Goal: Use online tool/utility: Utilize a website feature to perform a specific function

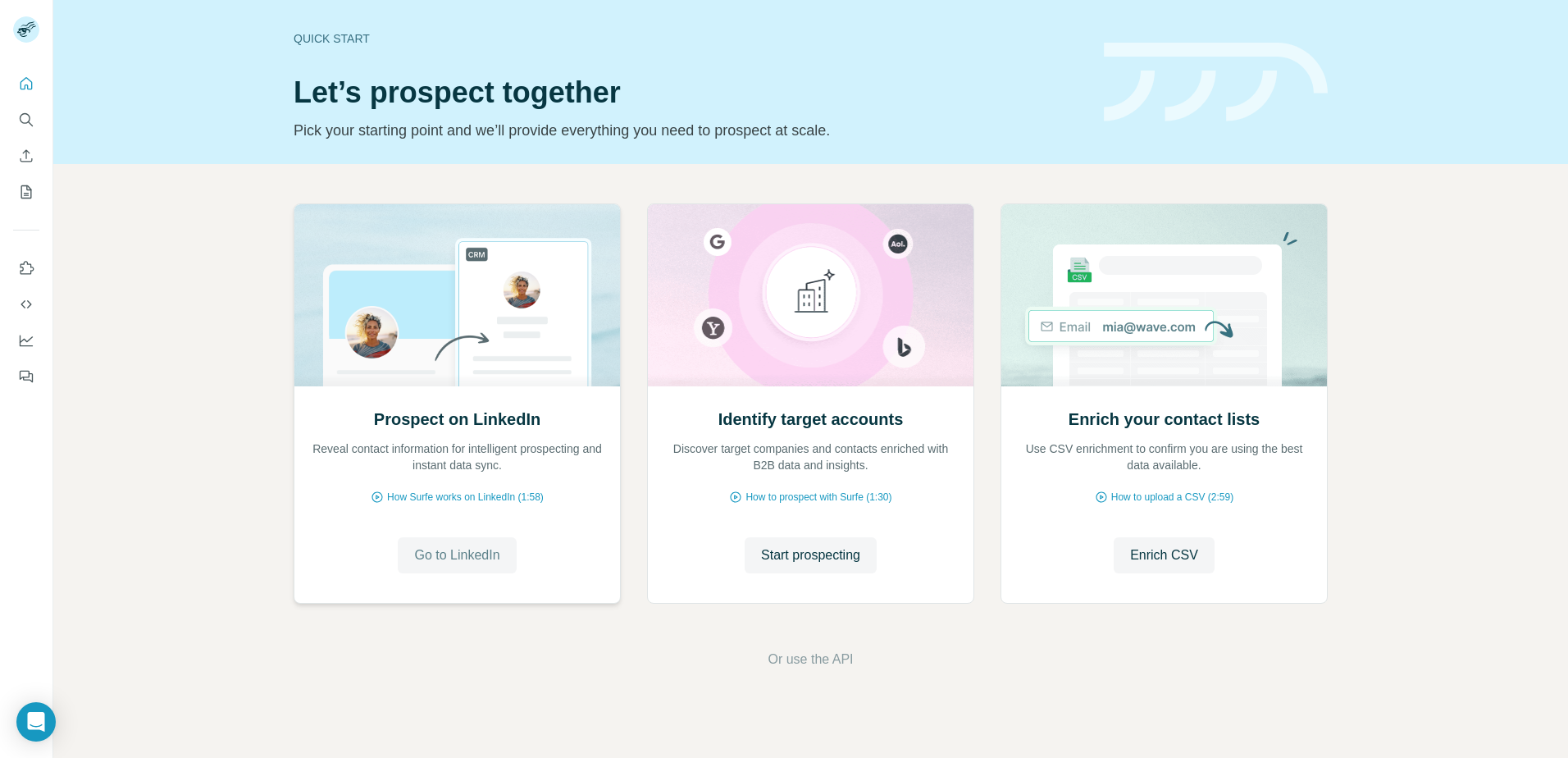
click at [475, 558] on span "Go to LinkedIn" at bounding box center [456, 555] width 85 height 20
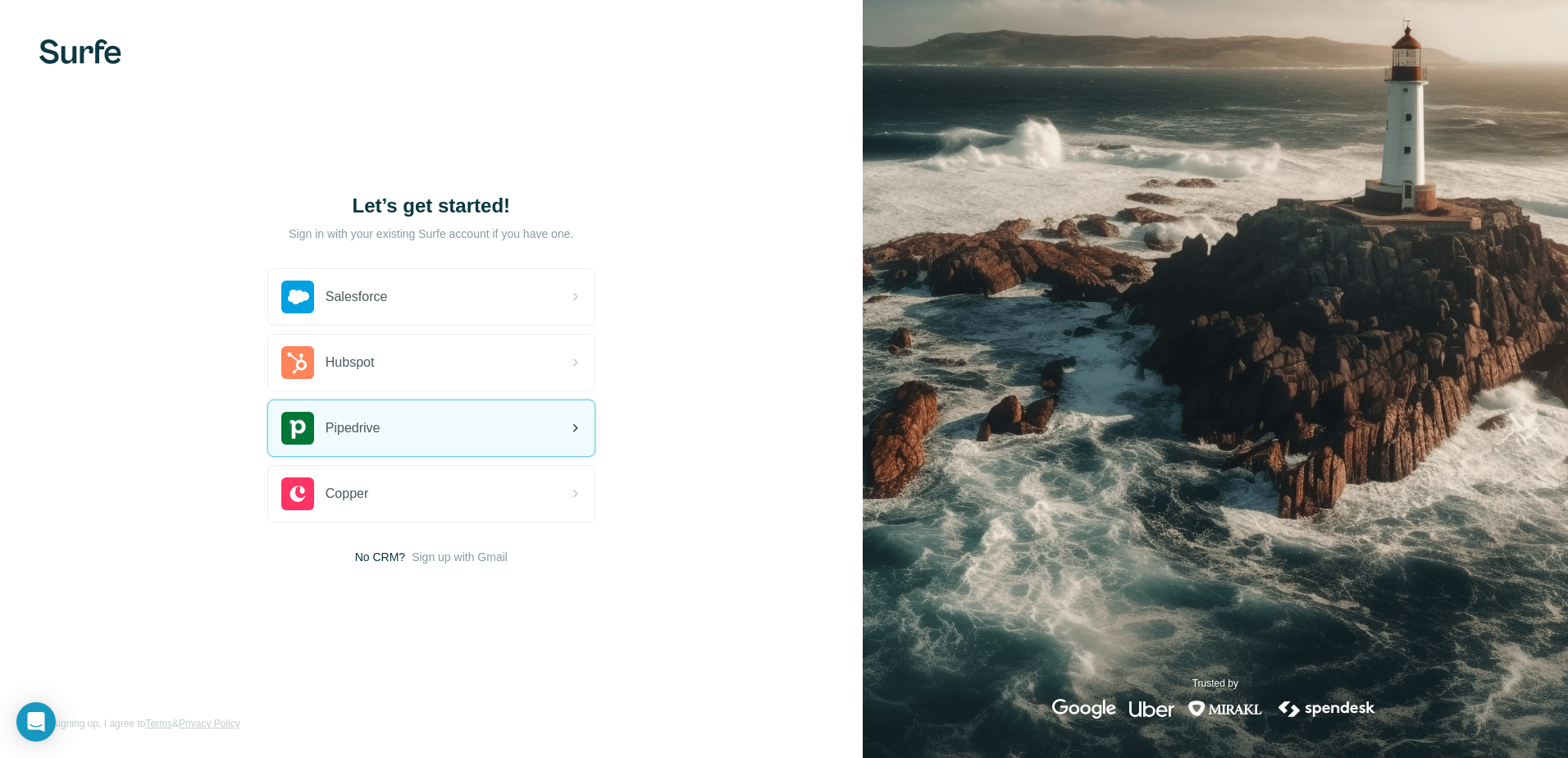
click at [399, 437] on div "Pipedrive" at bounding box center [431, 428] width 327 height 56
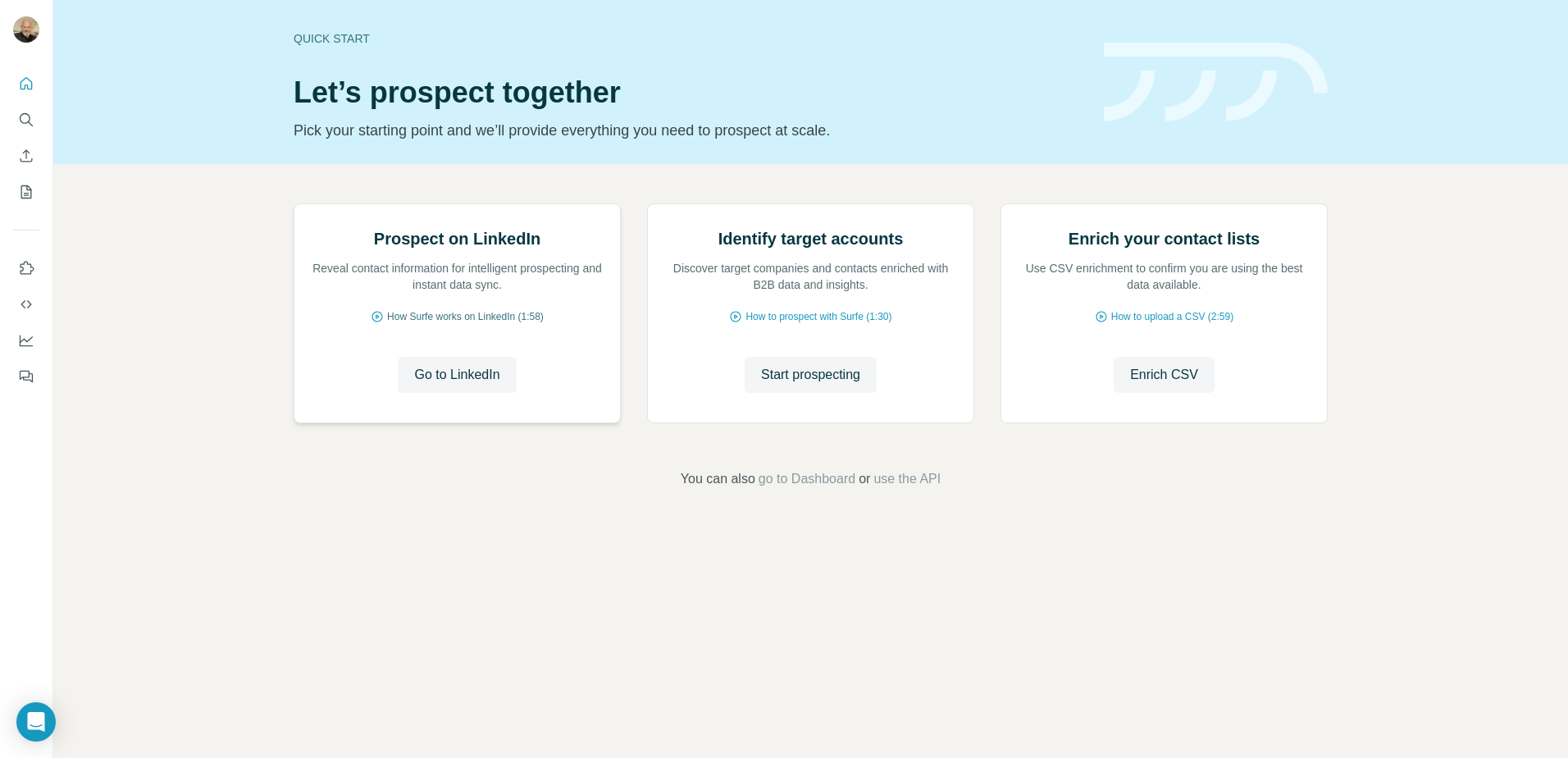
click at [401, 324] on span "How Surfe works on LinkedIn (1:58)" at bounding box center [465, 316] width 157 height 15
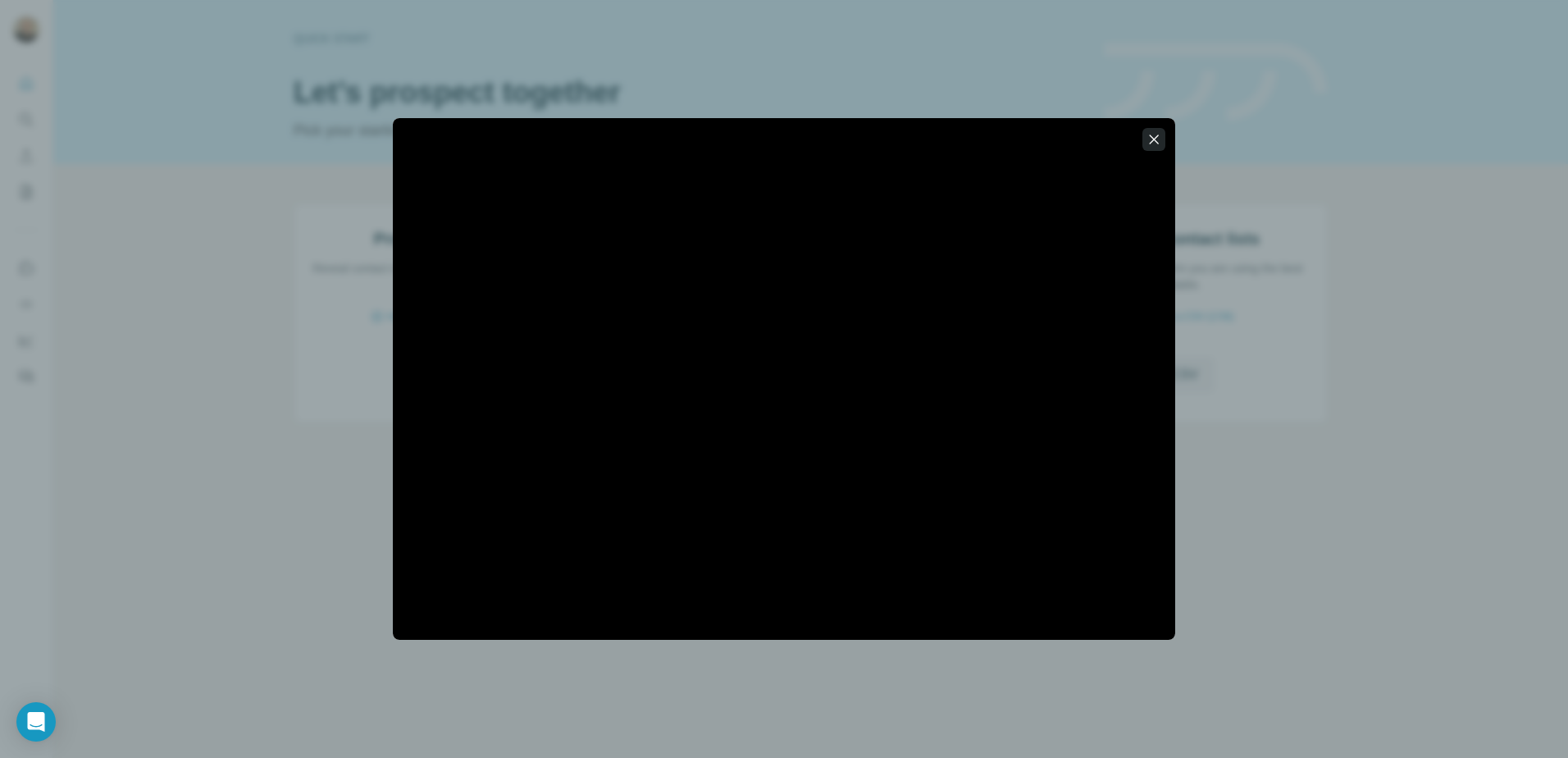
click at [1155, 140] on icon "button" at bounding box center [1154, 139] width 9 height 9
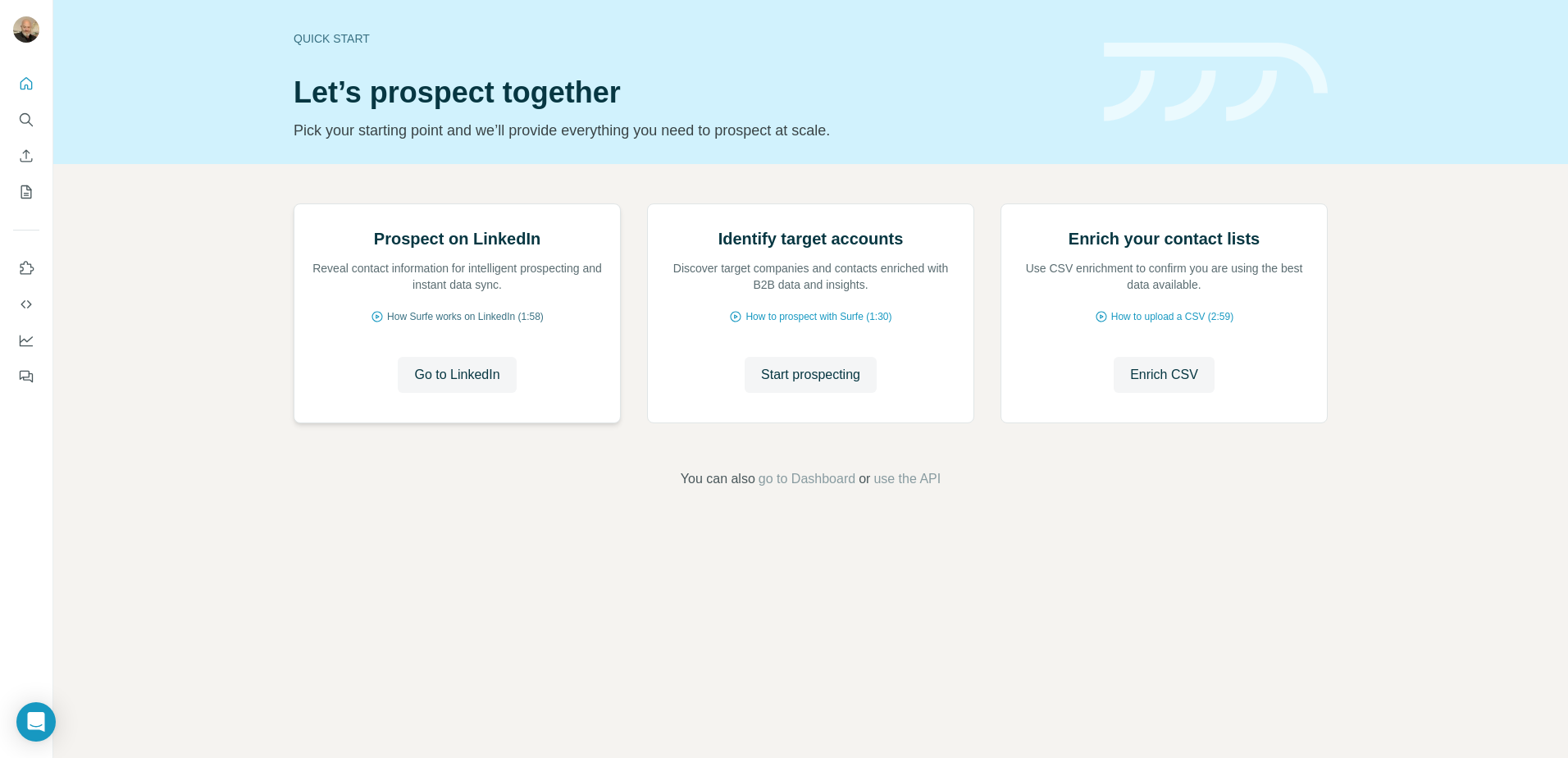
click at [498, 324] on span "How Surfe works on LinkedIn (1:58)" at bounding box center [465, 316] width 157 height 15
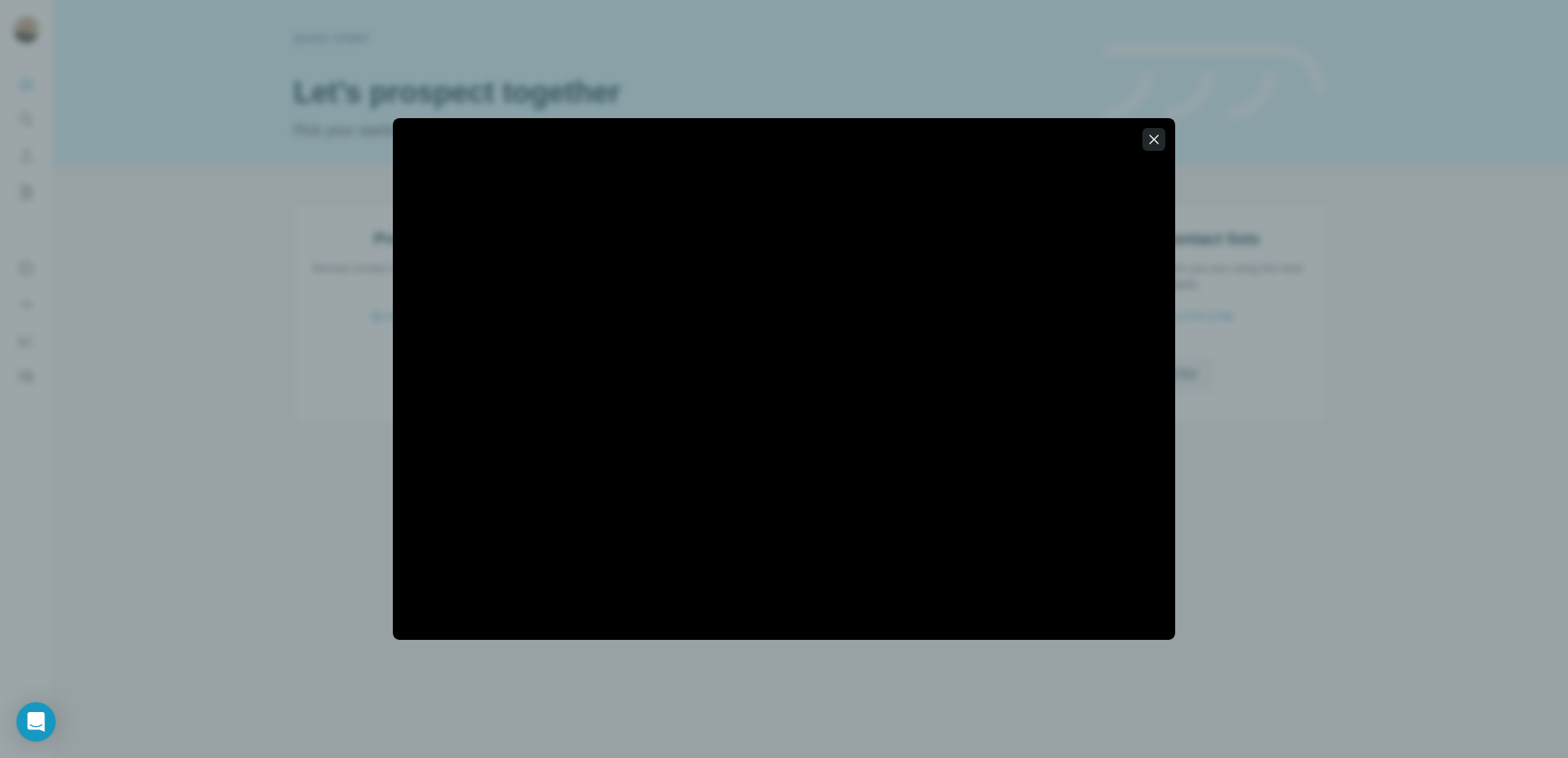
click at [1151, 137] on icon "button" at bounding box center [1153, 139] width 17 height 17
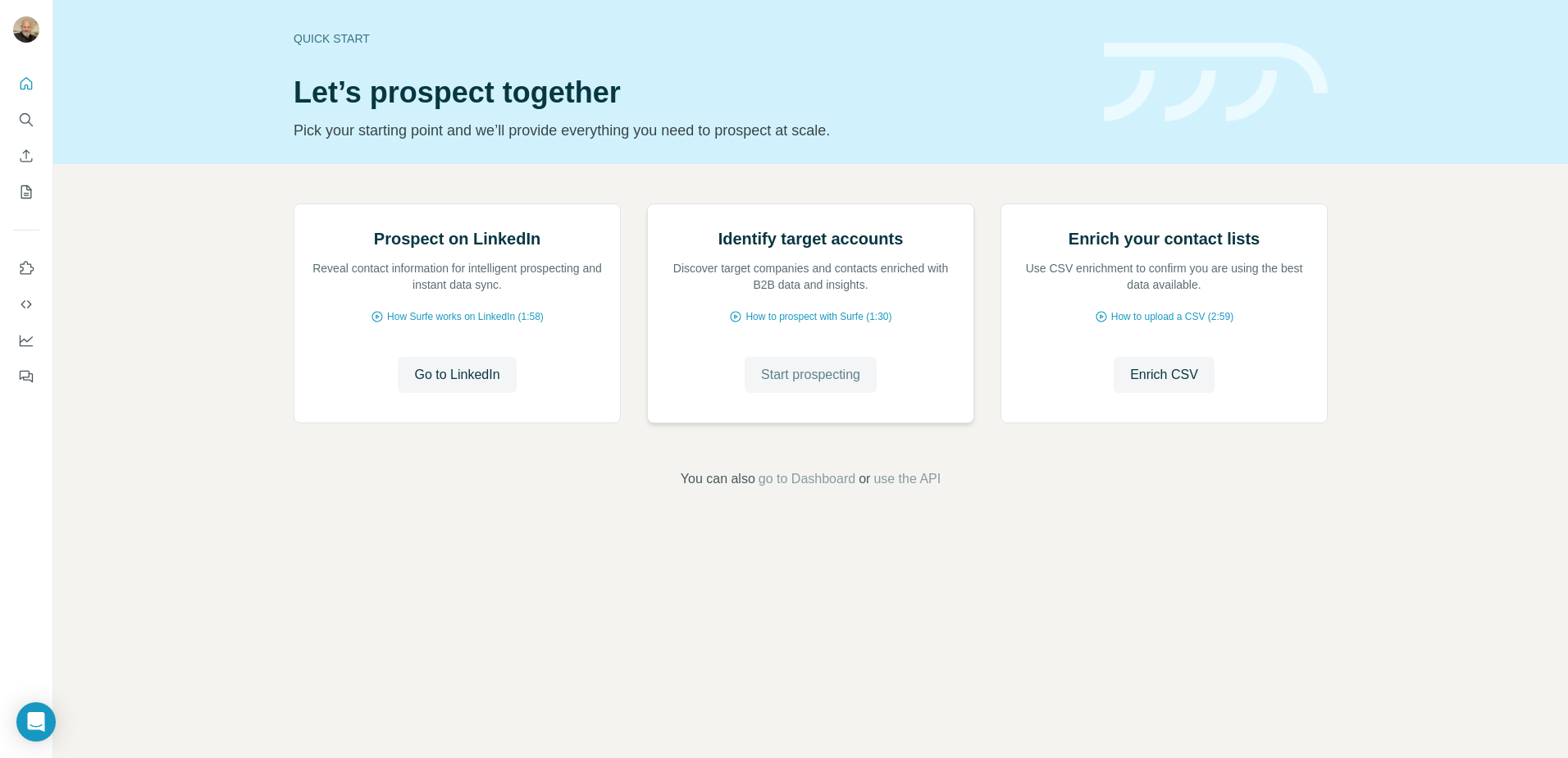
click at [805, 384] on span "Start prospecting" at bounding box center [810, 375] width 99 height 20
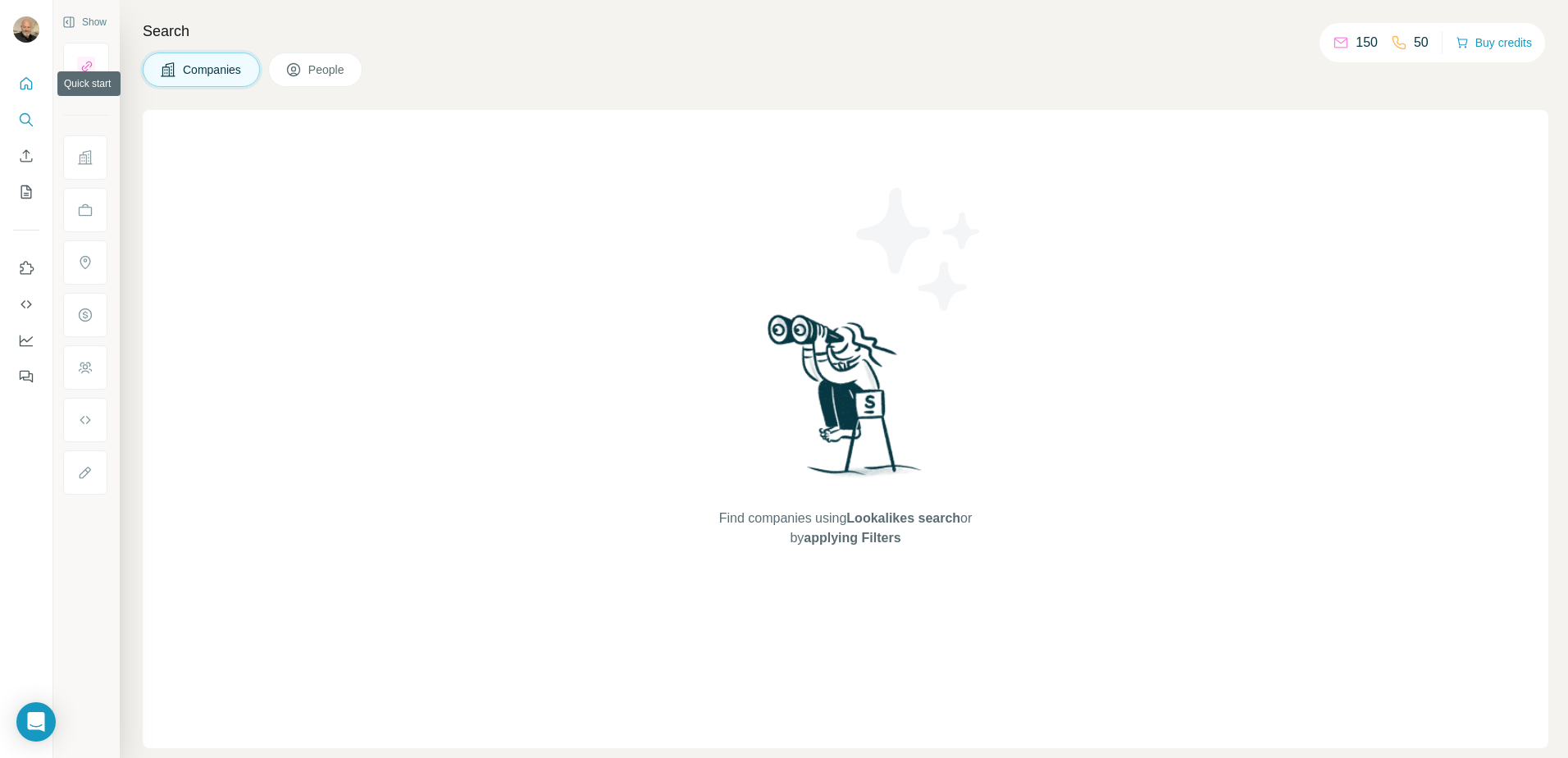
click at [33, 87] on icon "Quick start" at bounding box center [26, 84] width 17 height 17
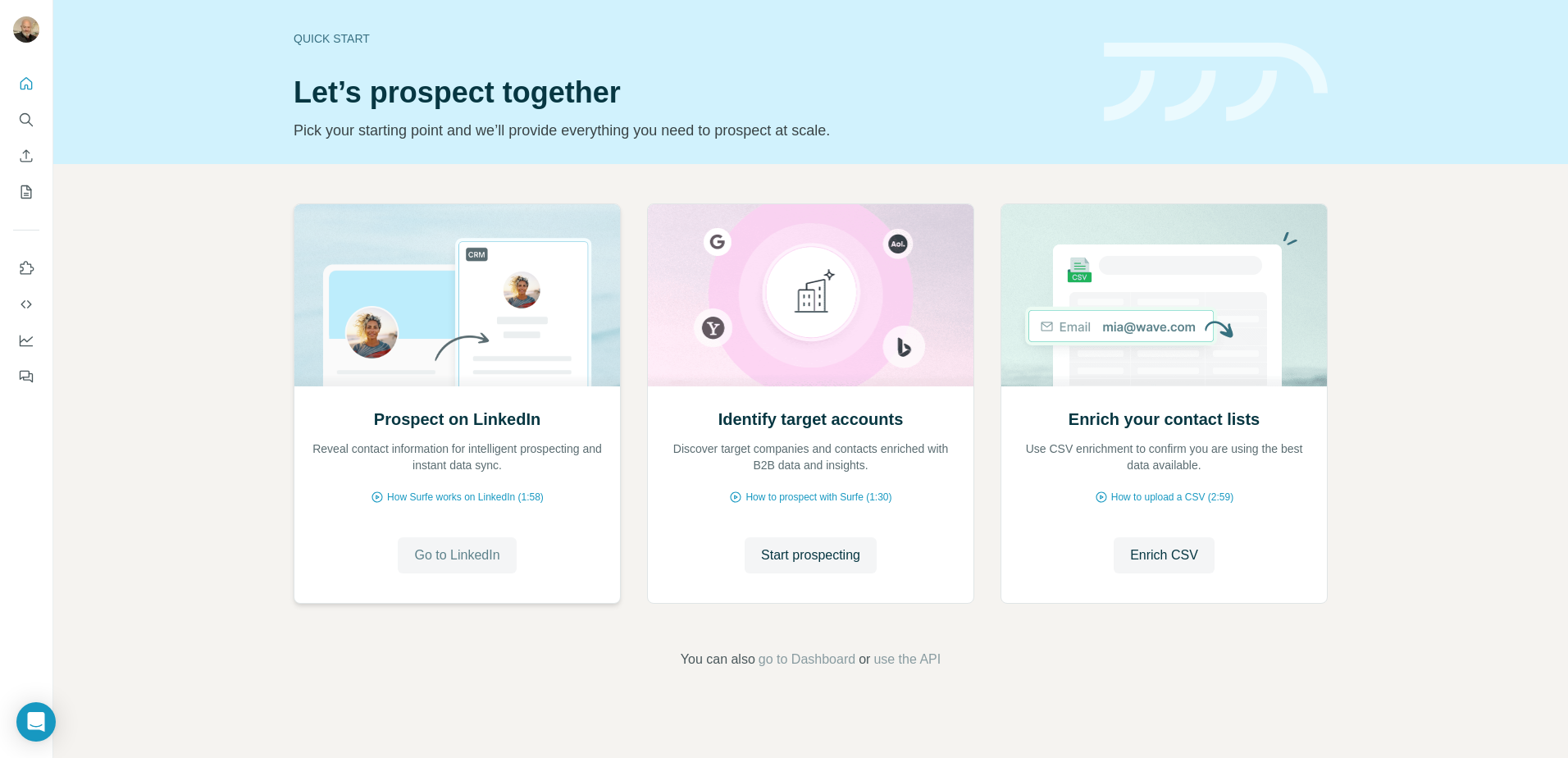
click at [478, 546] on span "Go to LinkedIn" at bounding box center [456, 555] width 85 height 20
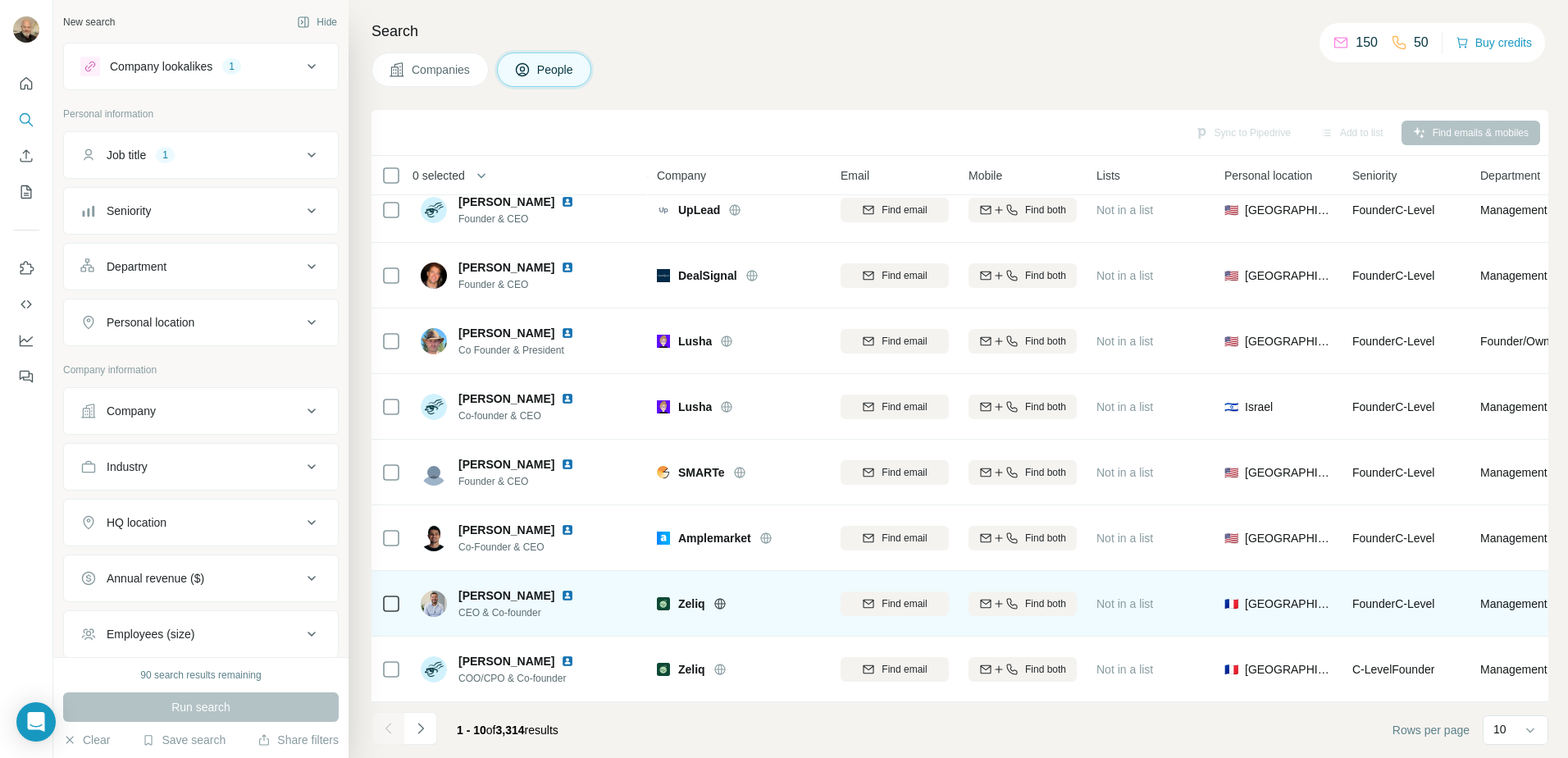
scroll to position [158, 0]
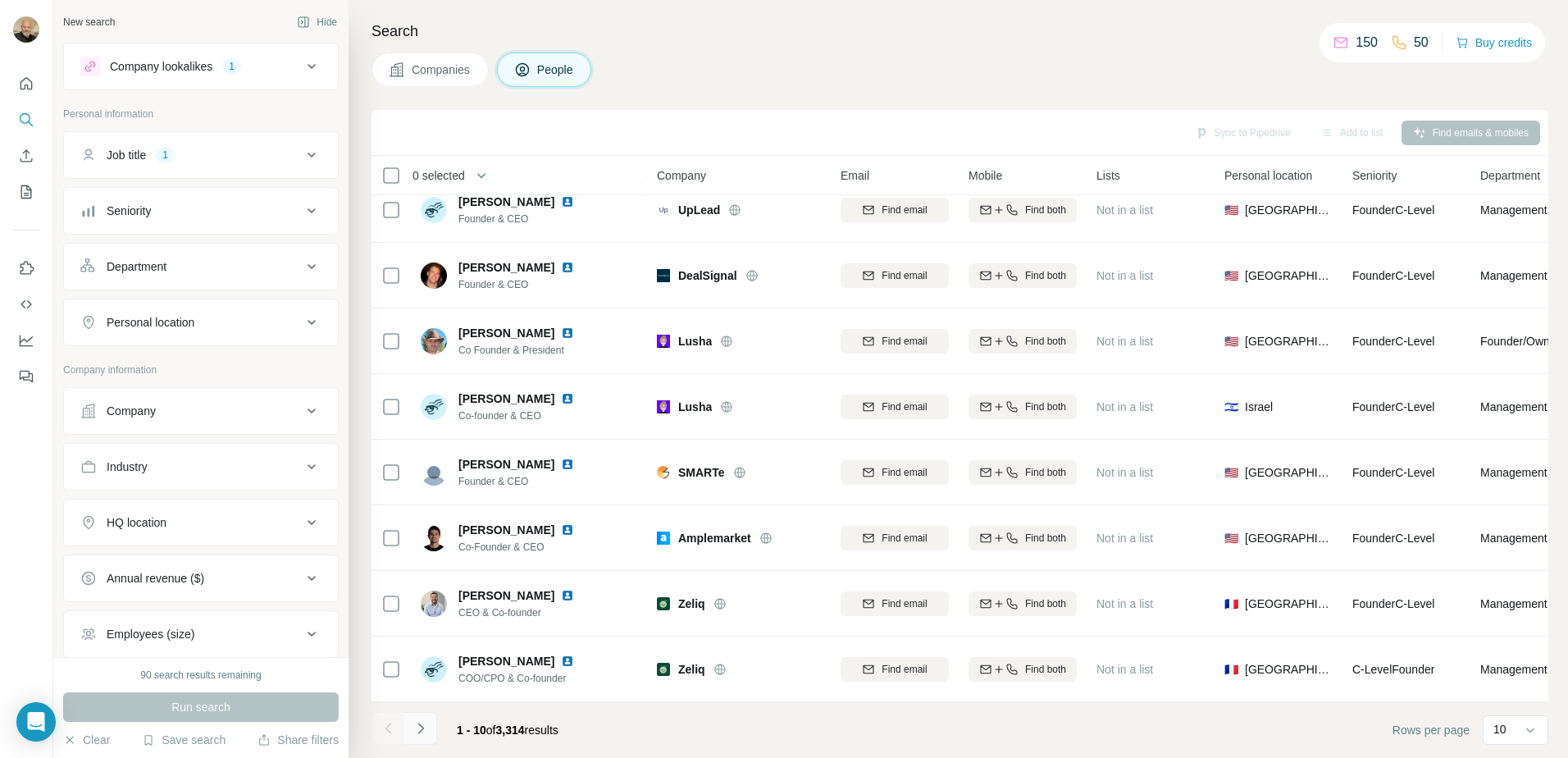
click at [418, 738] on button "Navigate to next page" at bounding box center [421, 728] width 33 height 33
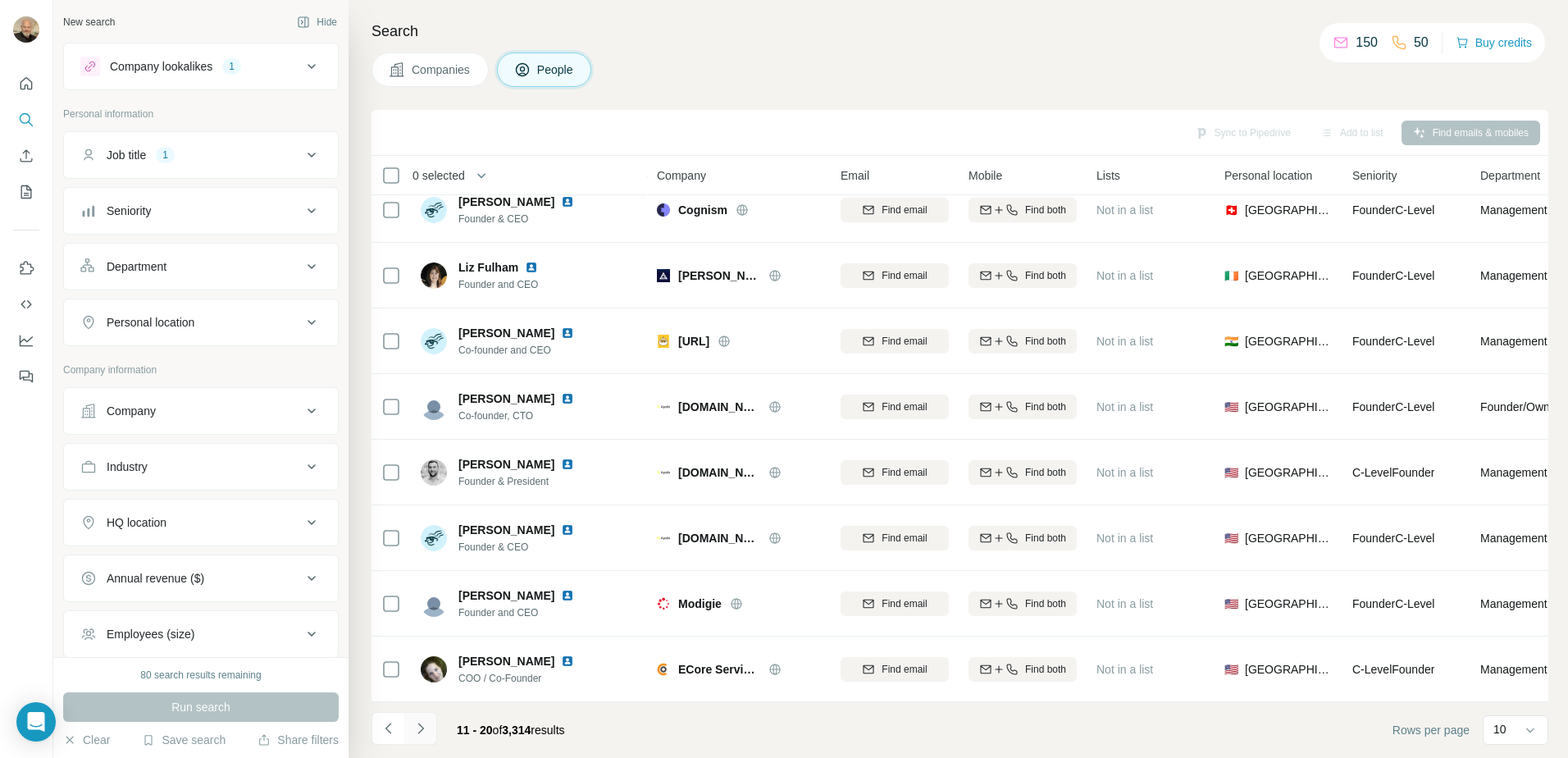
click at [421, 734] on icon "Navigate to next page" at bounding box center [420, 728] width 17 height 17
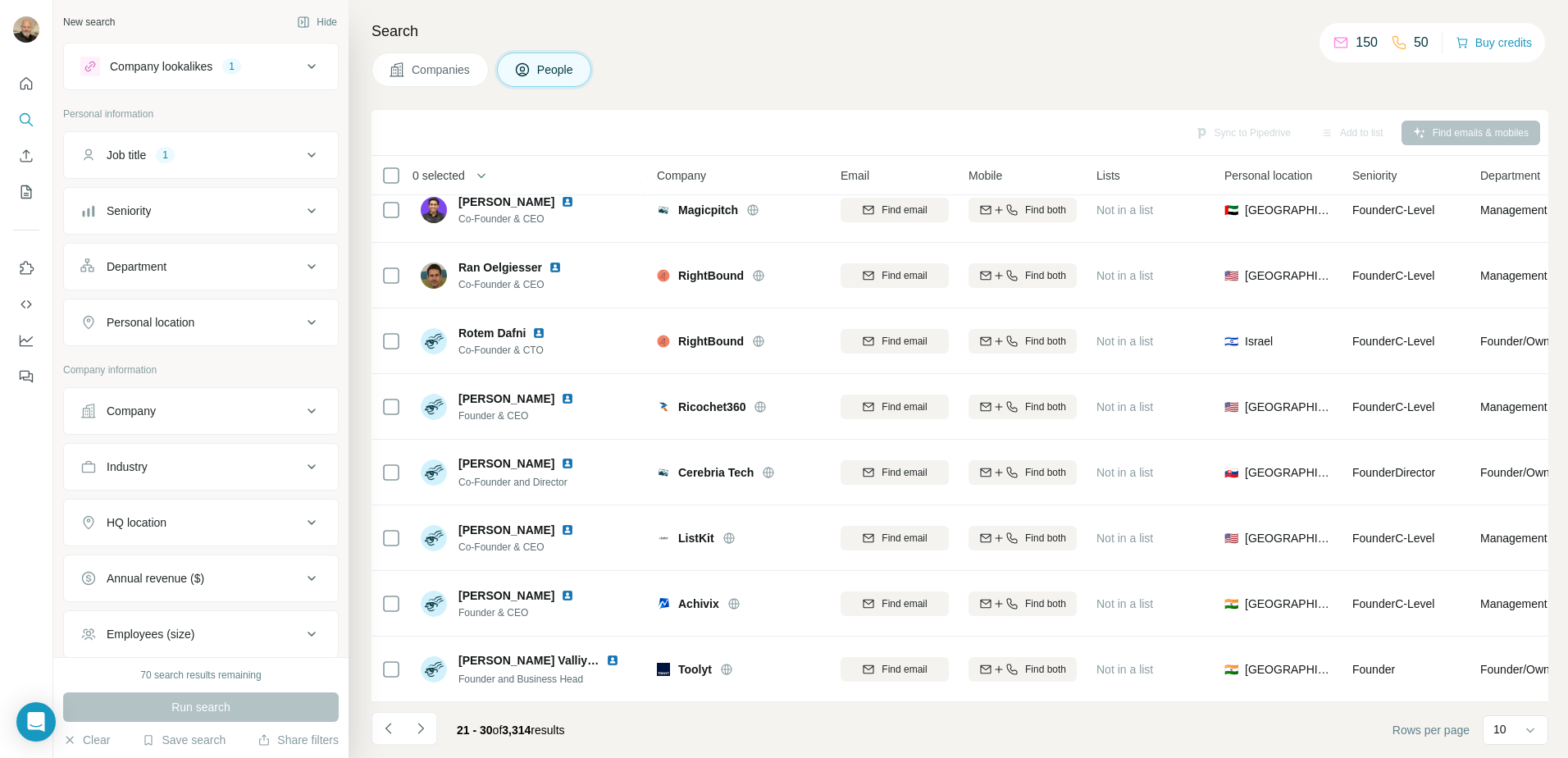
click at [192, 325] on div "Personal location" at bounding box center [150, 321] width 88 height 17
click at [161, 361] on input "text" at bounding box center [200, 363] width 241 height 30
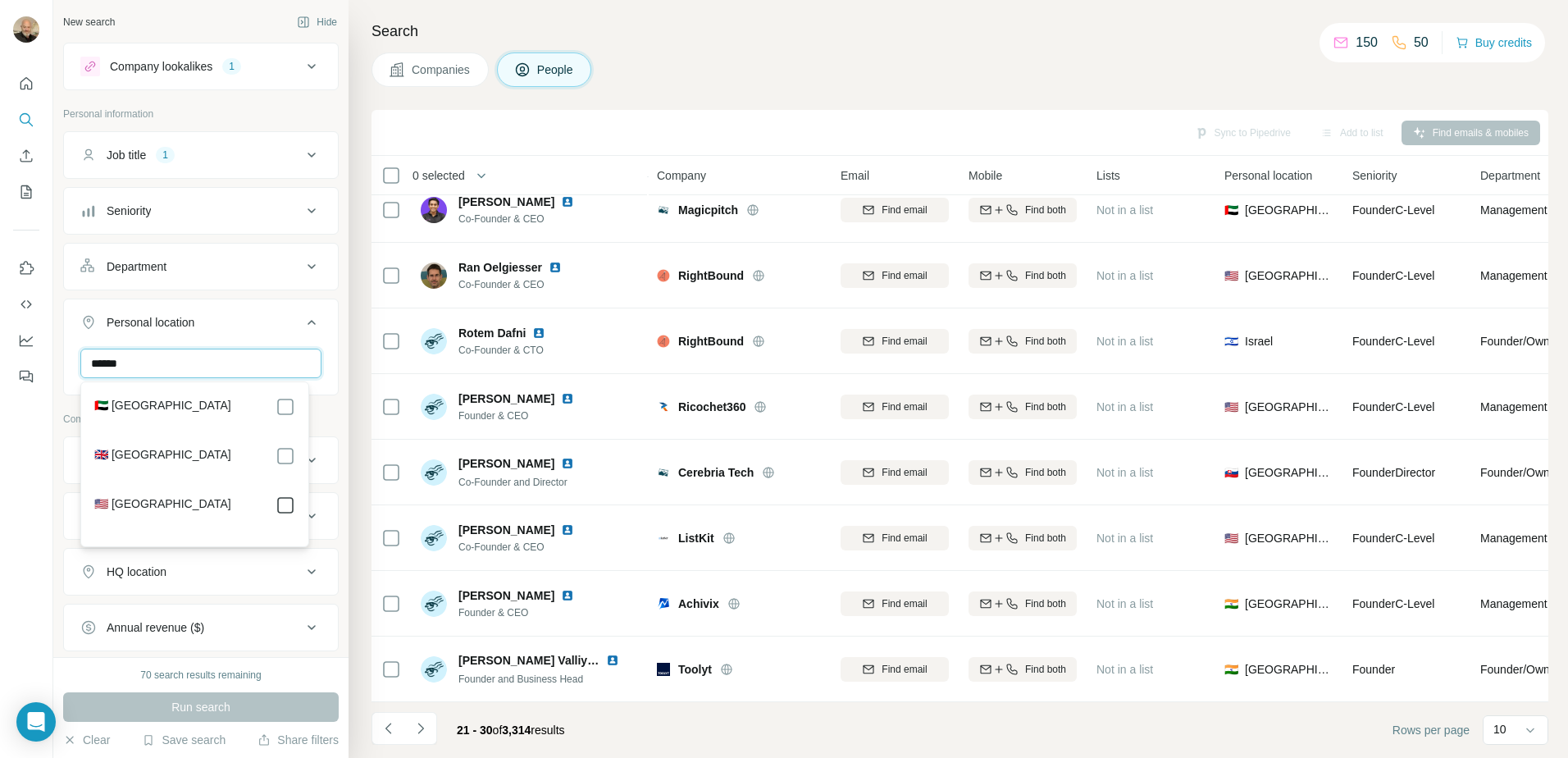
type input "******"
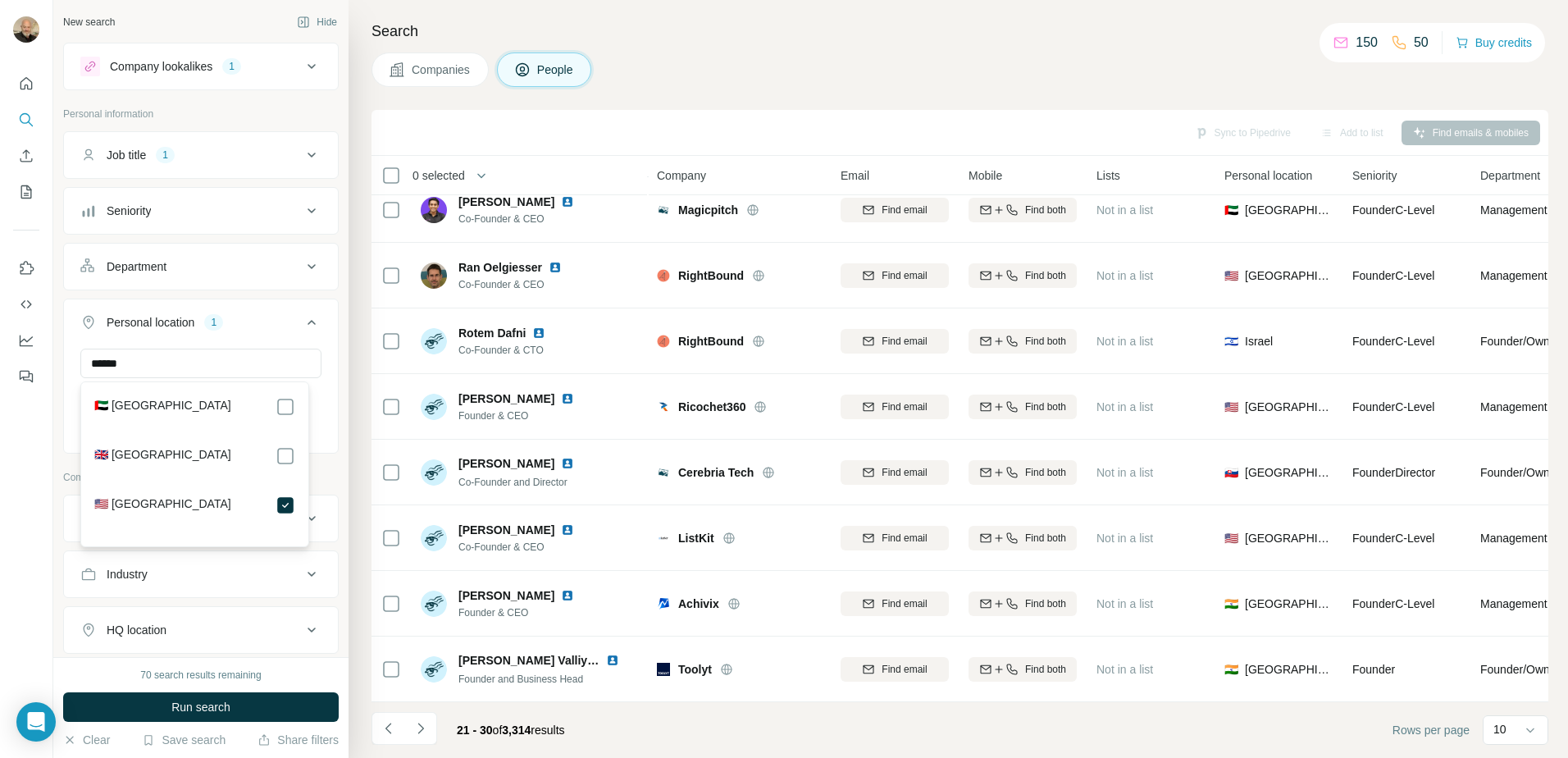
click at [162, 345] on button "Personal location 1" at bounding box center [200, 325] width 274 height 46
click at [156, 468] on div "Industry" at bounding box center [191, 466] width 221 height 17
click at [172, 502] on input at bounding box center [192, 507] width 202 height 18
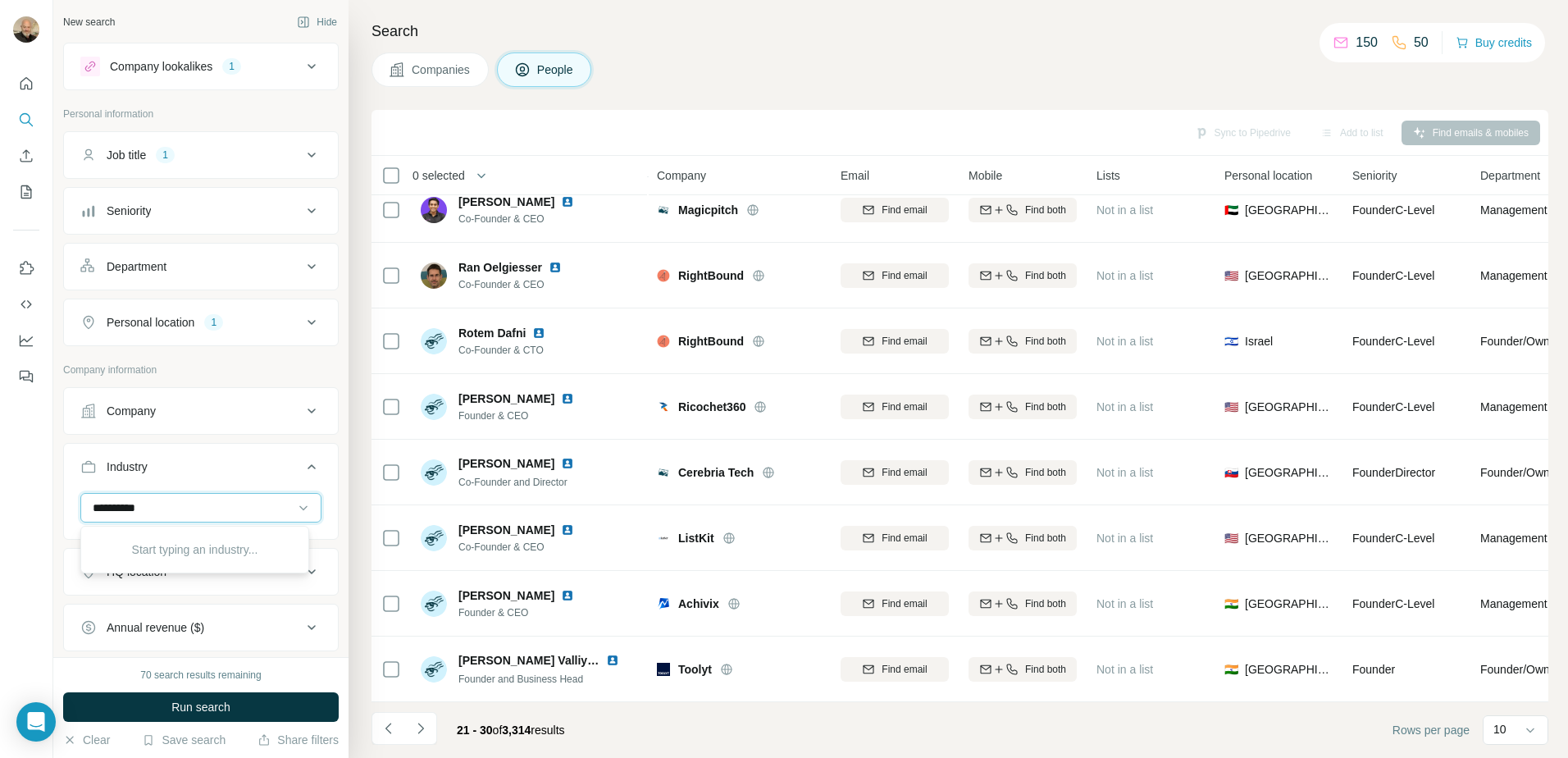
type input "**********"
click at [169, 502] on input "**********" at bounding box center [192, 507] width 202 height 18
click at [159, 508] on input at bounding box center [192, 507] width 202 height 18
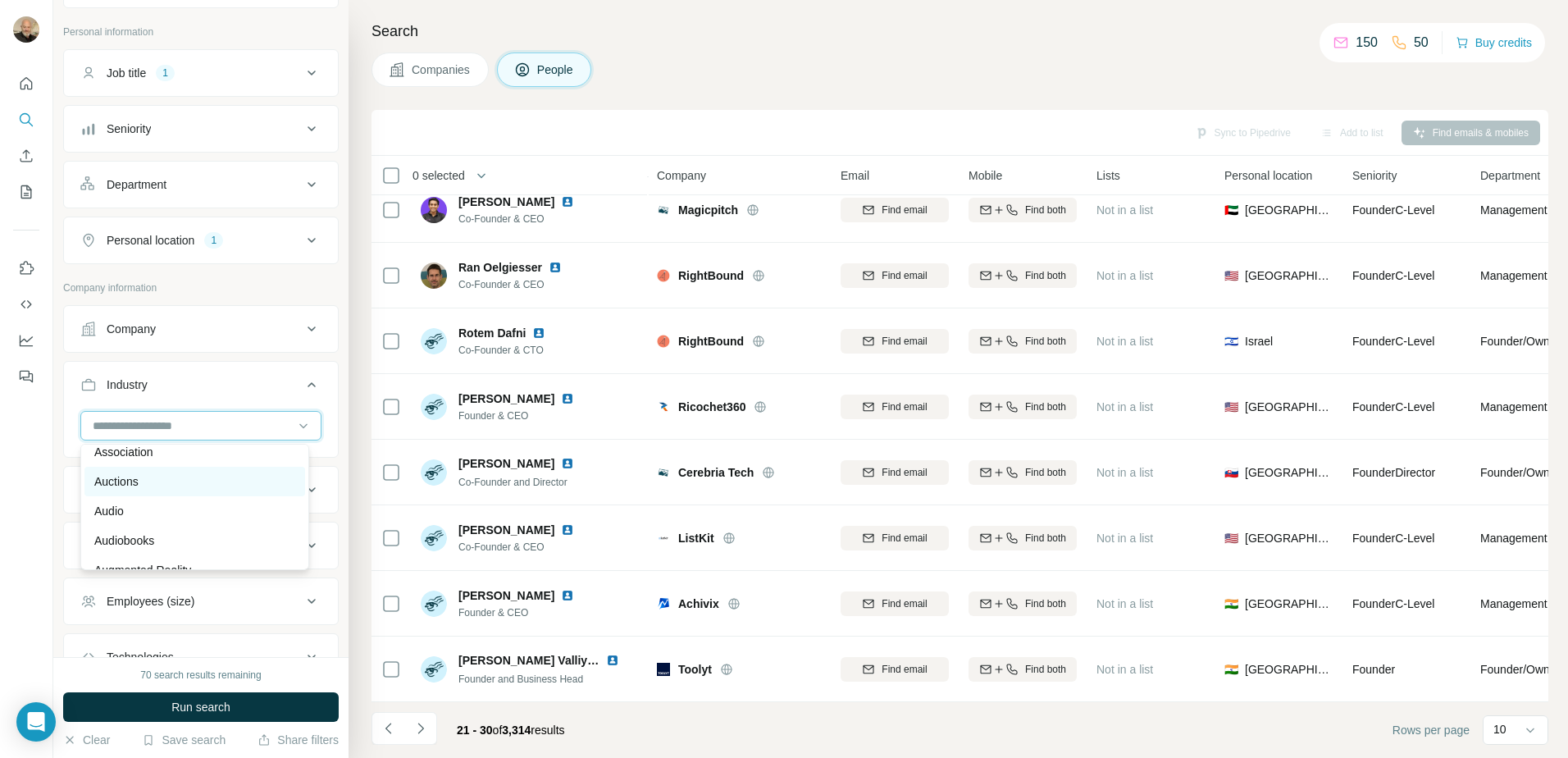
scroll to position [985, 0]
click at [200, 385] on div "Industry" at bounding box center [191, 384] width 221 height 17
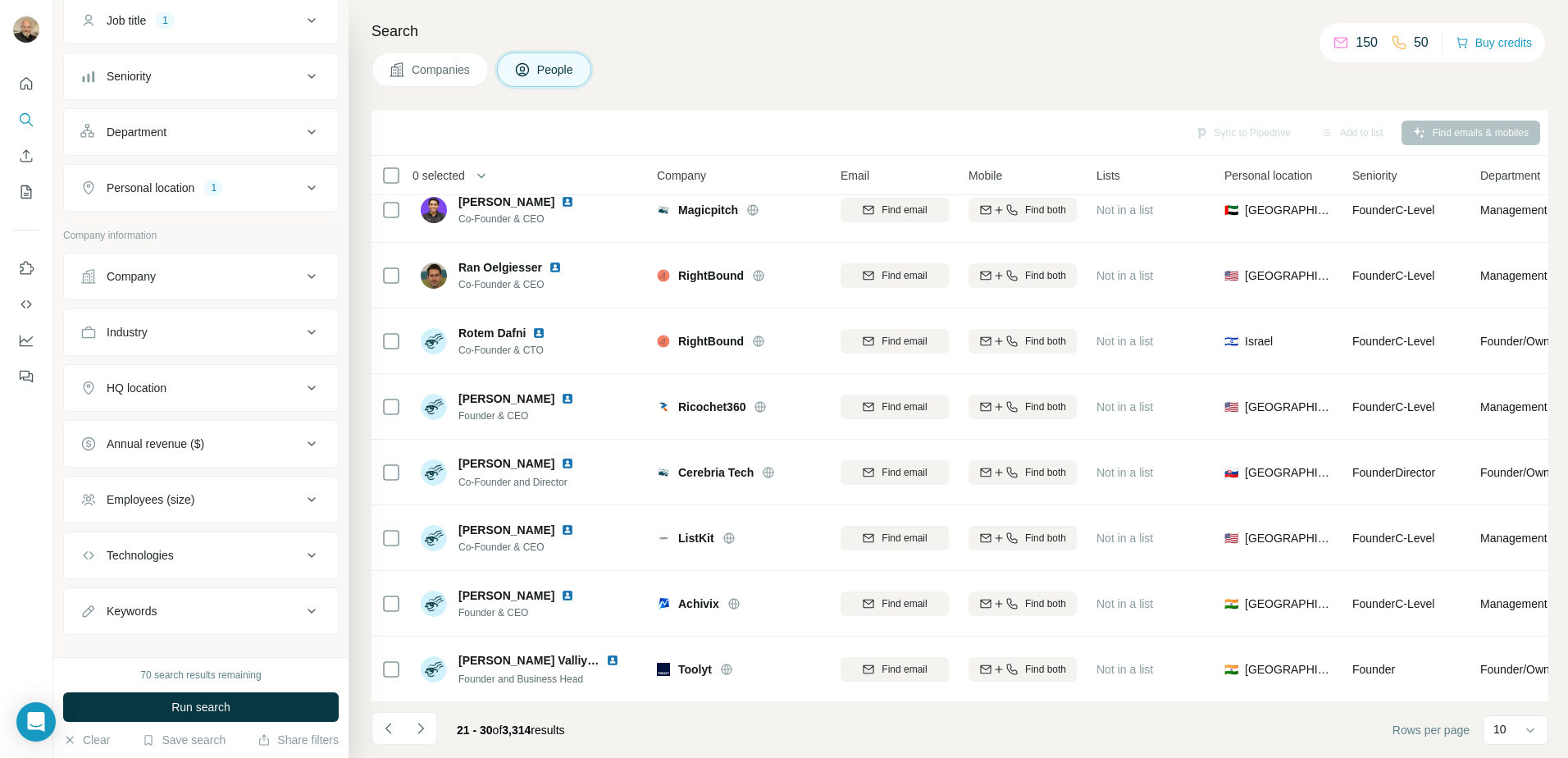
scroll to position [159, 0]
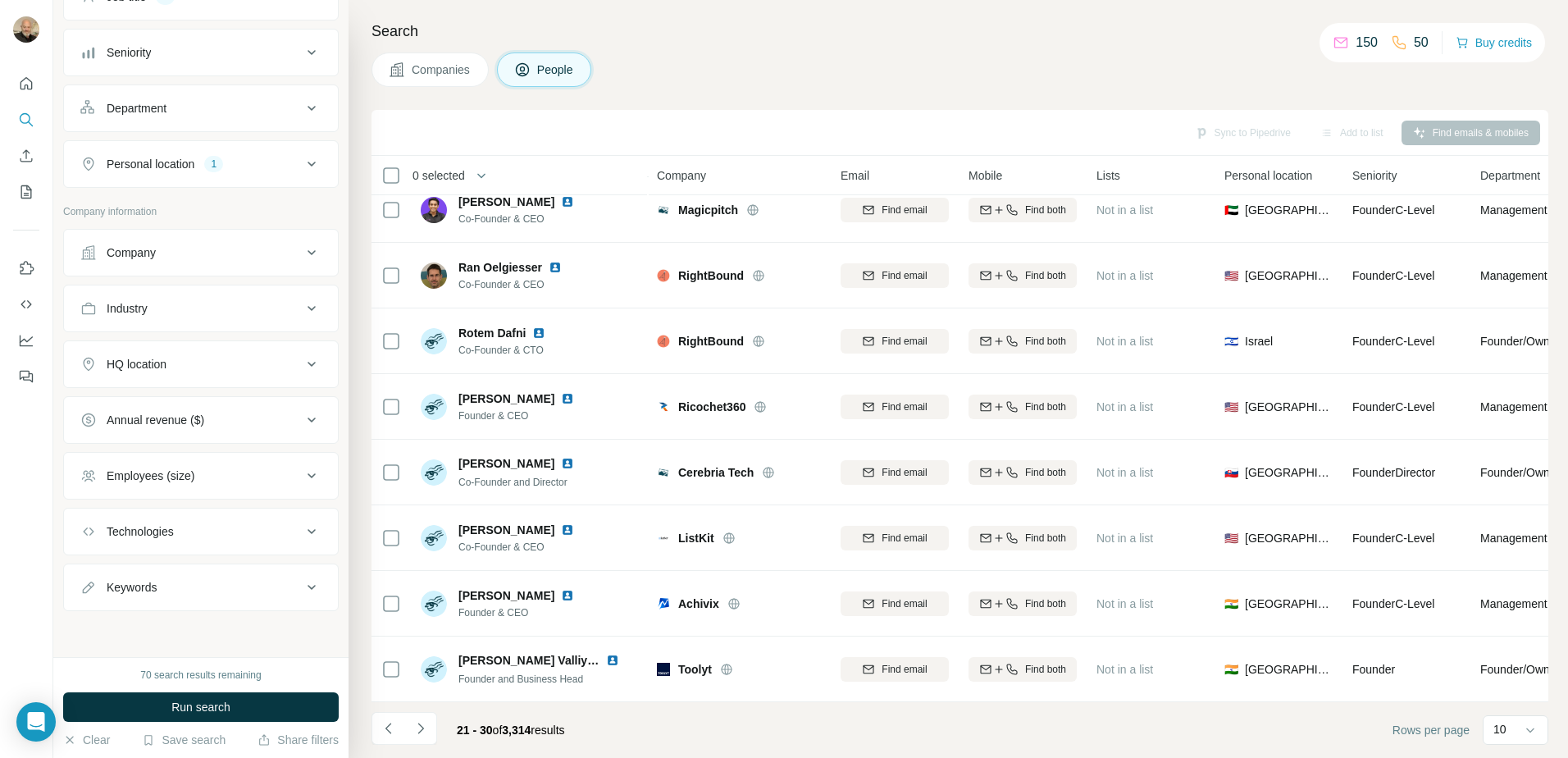
click at [178, 595] on button "Keywords" at bounding box center [200, 586] width 274 height 39
click at [151, 631] on input "text" at bounding box center [184, 628] width 208 height 30
type input "**********"
click at [300, 621] on icon "button" at bounding box center [308, 628] width 17 height 17
click at [150, 626] on input "text" at bounding box center [184, 628] width 208 height 30
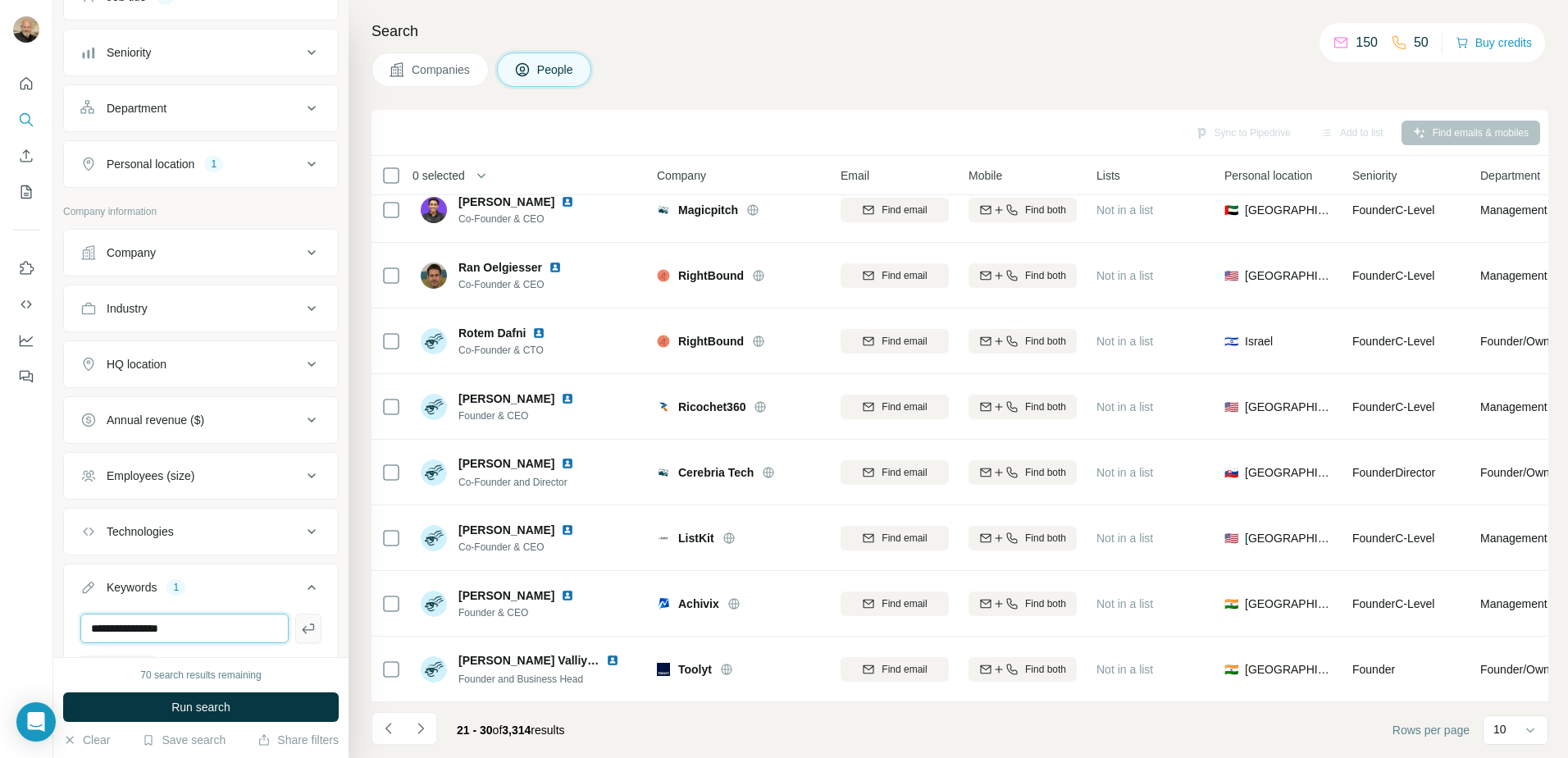
type input "**********"
click at [300, 627] on icon "button" at bounding box center [308, 628] width 17 height 17
click at [140, 632] on input "text" at bounding box center [184, 628] width 208 height 30
type input "**********"
click at [303, 628] on icon "button" at bounding box center [308, 628] width 17 height 17
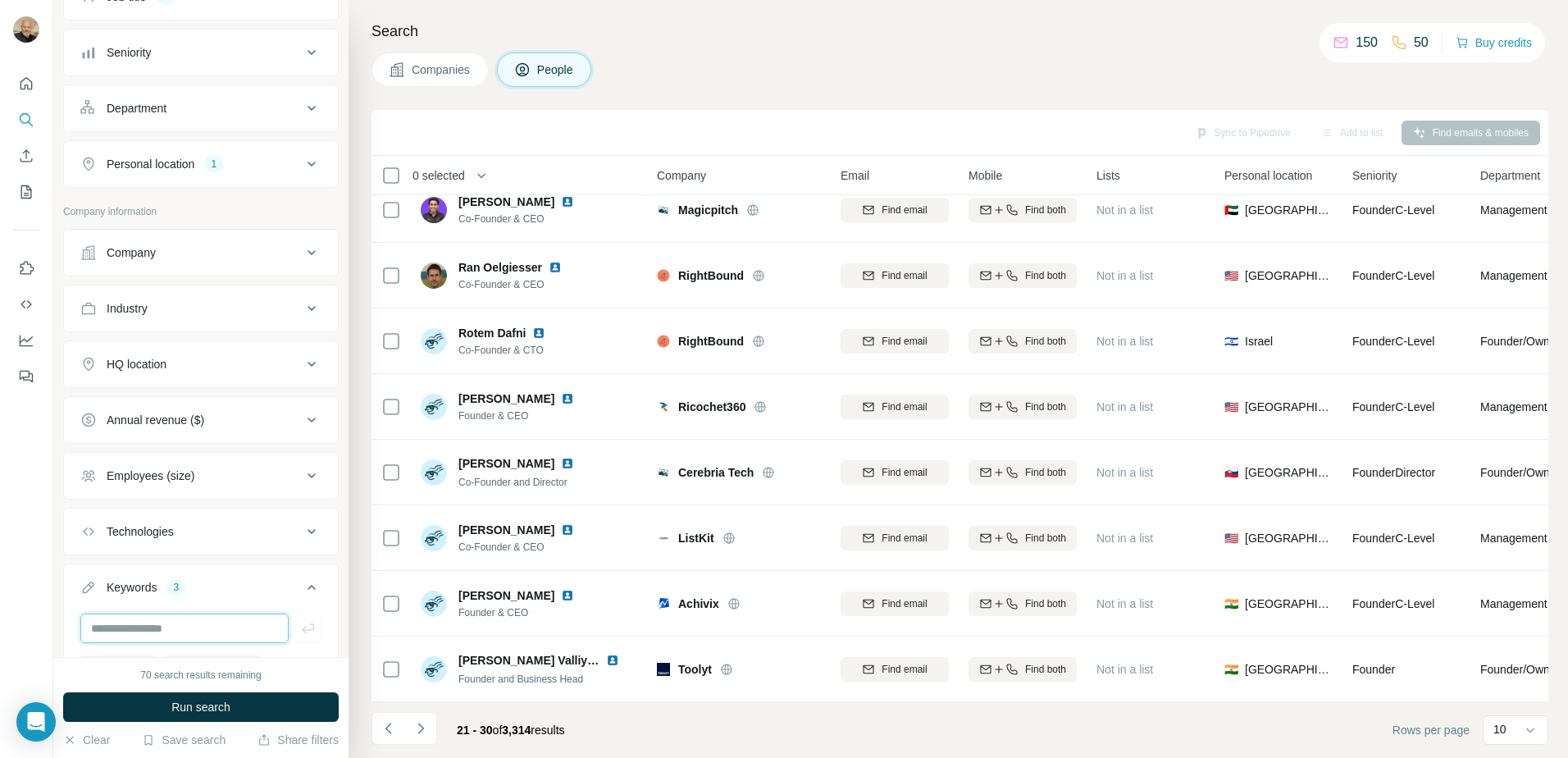
click at [175, 629] on input "text" at bounding box center [184, 628] width 208 height 30
type input "**********"
click at [300, 634] on icon "button" at bounding box center [308, 628] width 17 height 17
click at [238, 709] on button "Run search" at bounding box center [200, 707] width 275 height 30
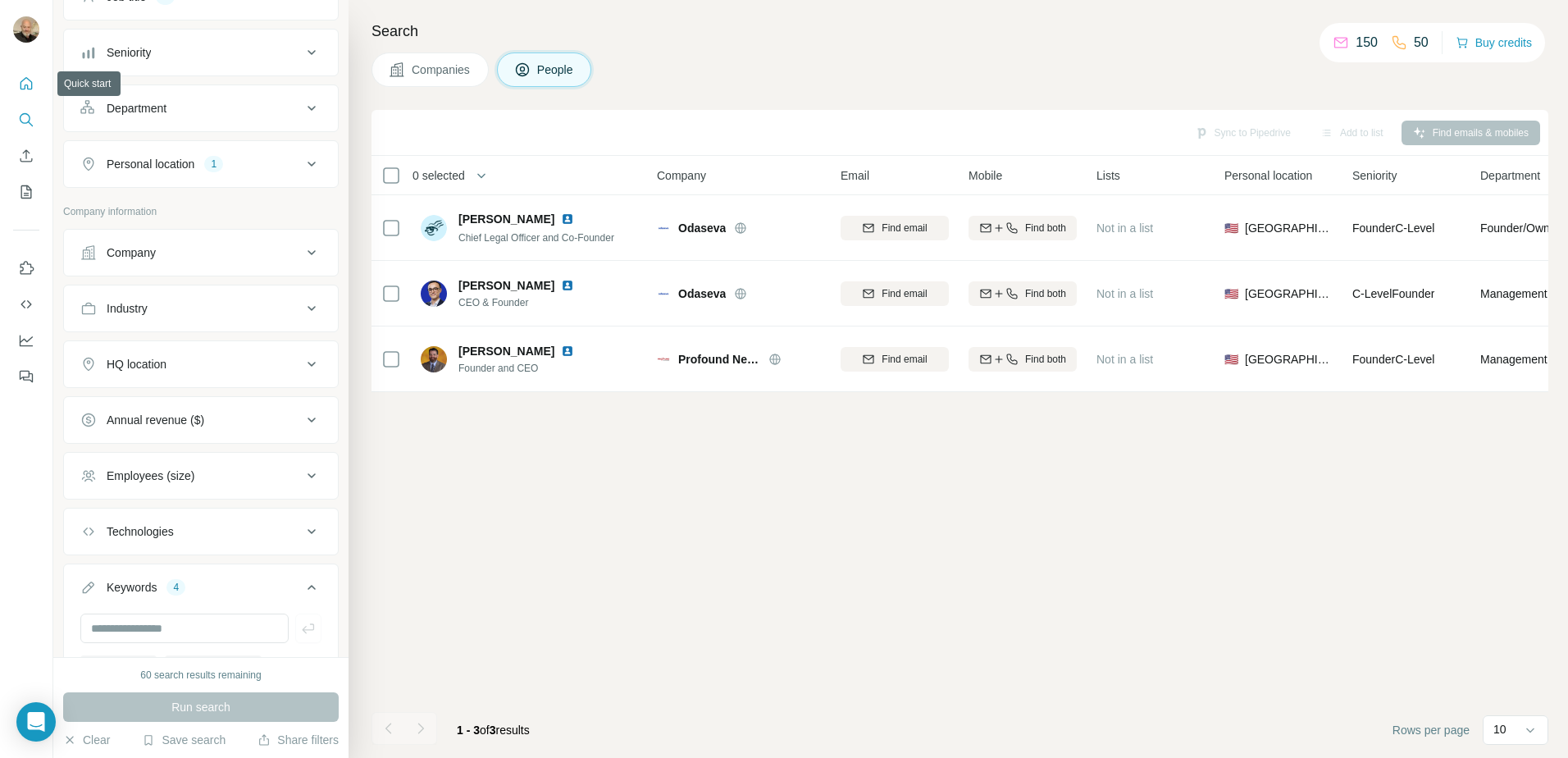
click at [30, 85] on icon "Quick start" at bounding box center [26, 84] width 17 height 17
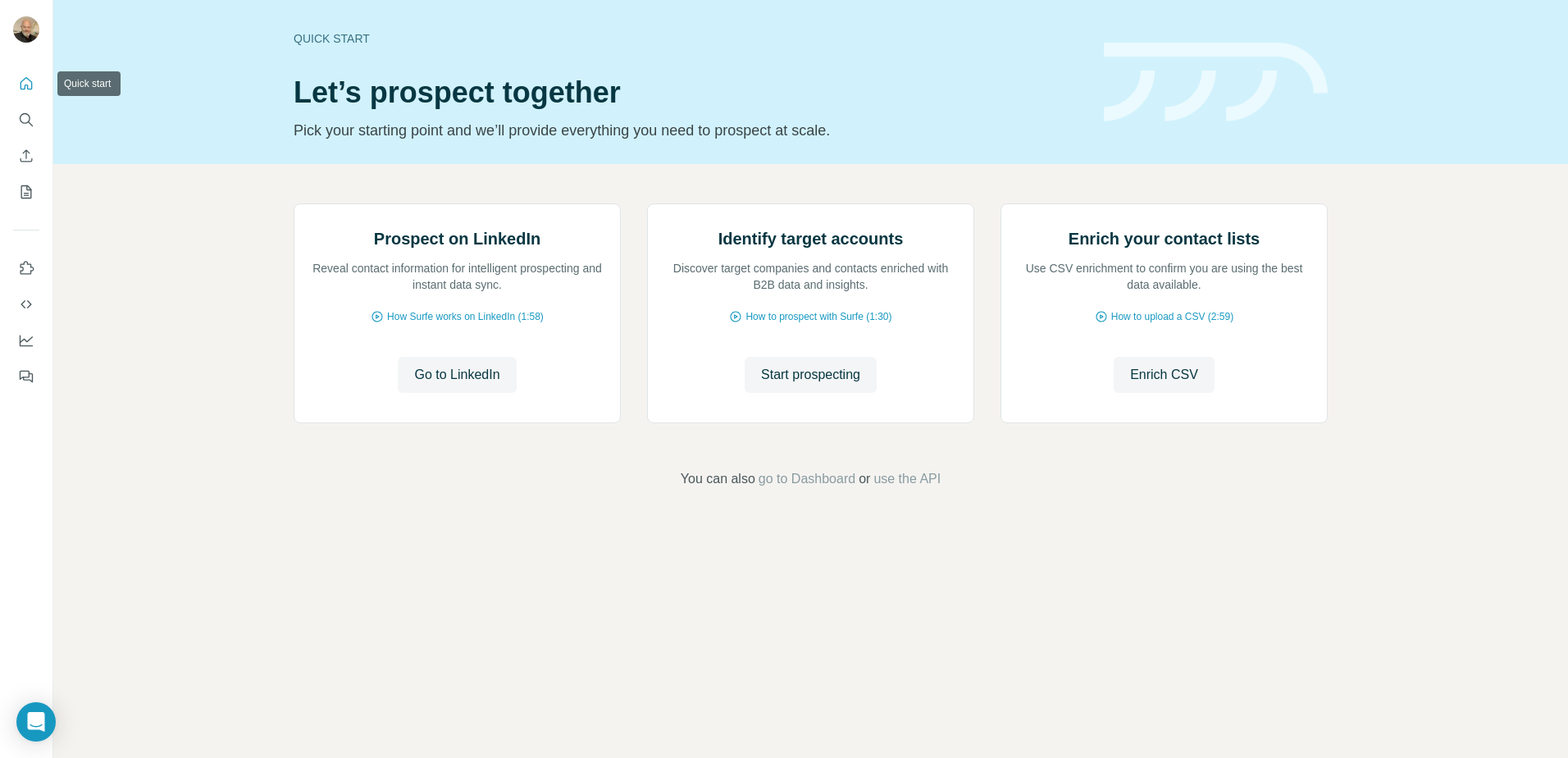
click at [30, 85] on icon "Quick start" at bounding box center [26, 84] width 17 height 17
click at [30, 265] on icon "Use Surfe on LinkedIn" at bounding box center [26, 267] width 17 height 17
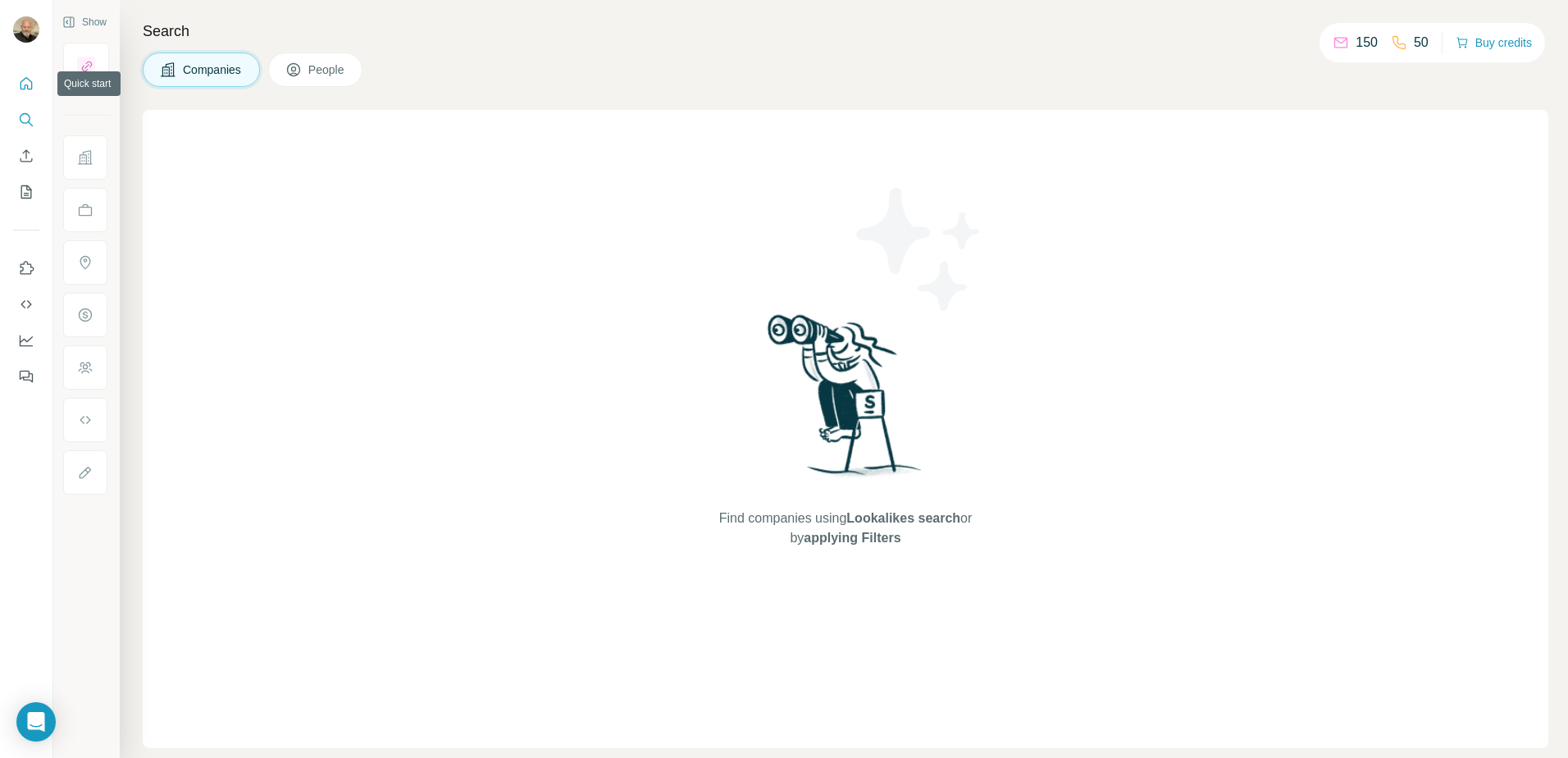
click at [34, 77] on icon "Quick start" at bounding box center [26, 84] width 17 height 17
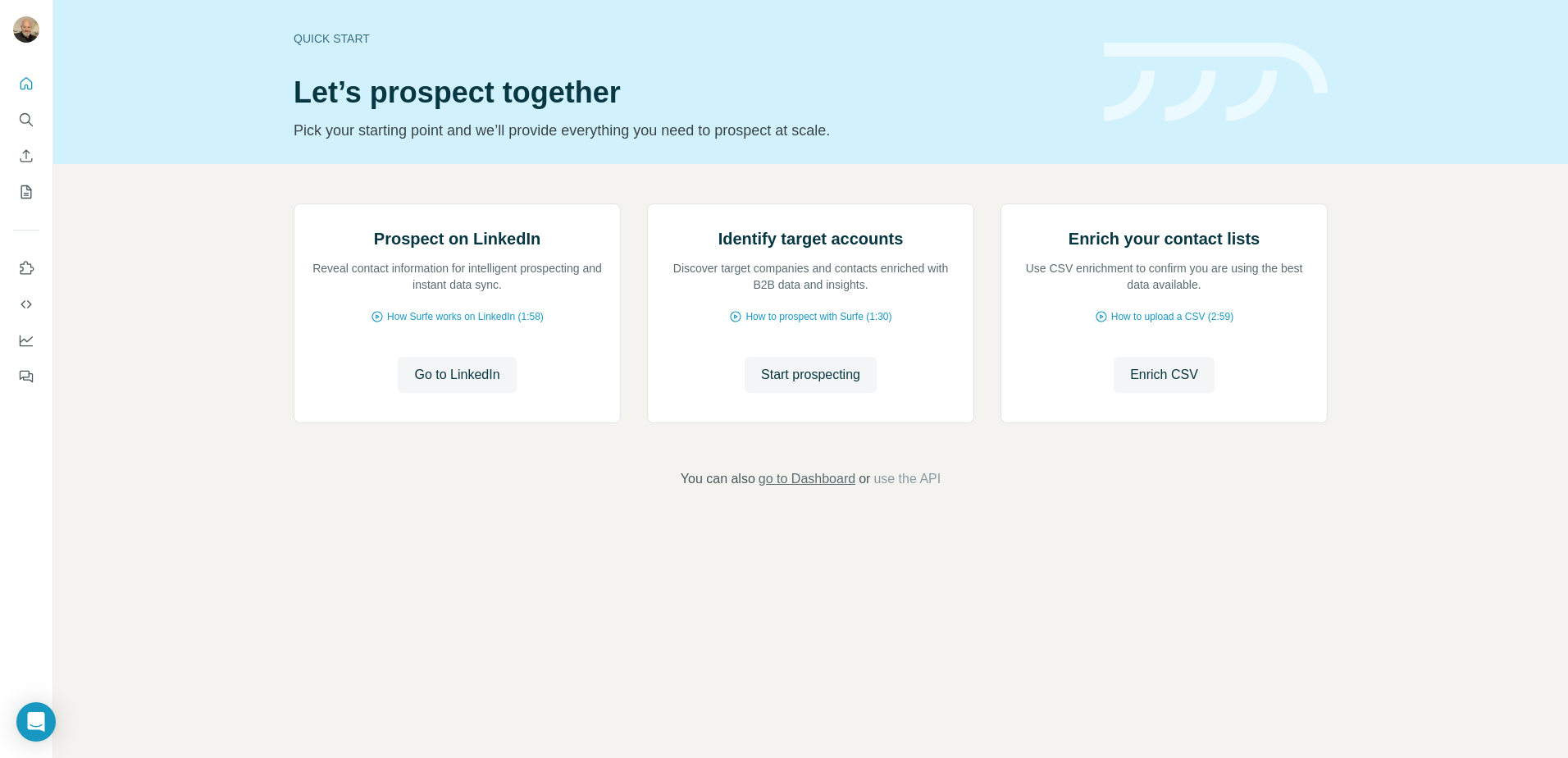
click at [810, 489] on span "go to Dashboard" at bounding box center [807, 478] width 97 height 20
